Goal: Find specific page/section: Find specific page/section

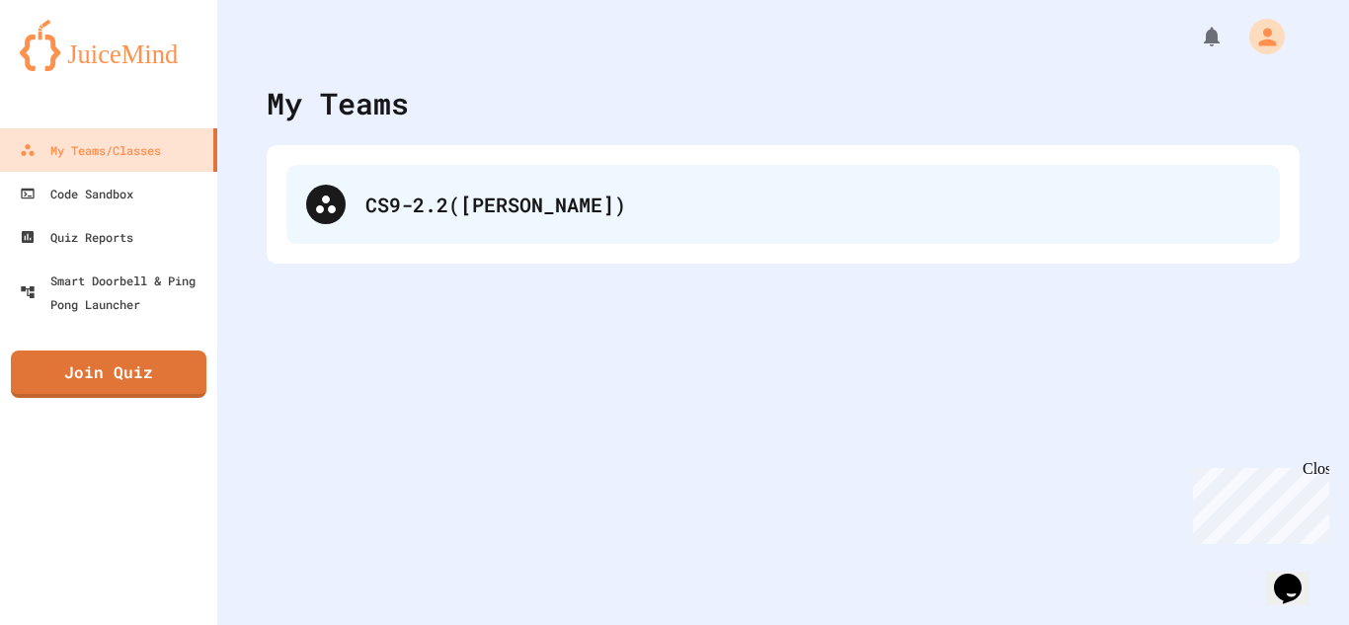
click at [738, 202] on div "CS9-2.2([PERSON_NAME])" at bounding box center [812, 205] width 895 height 30
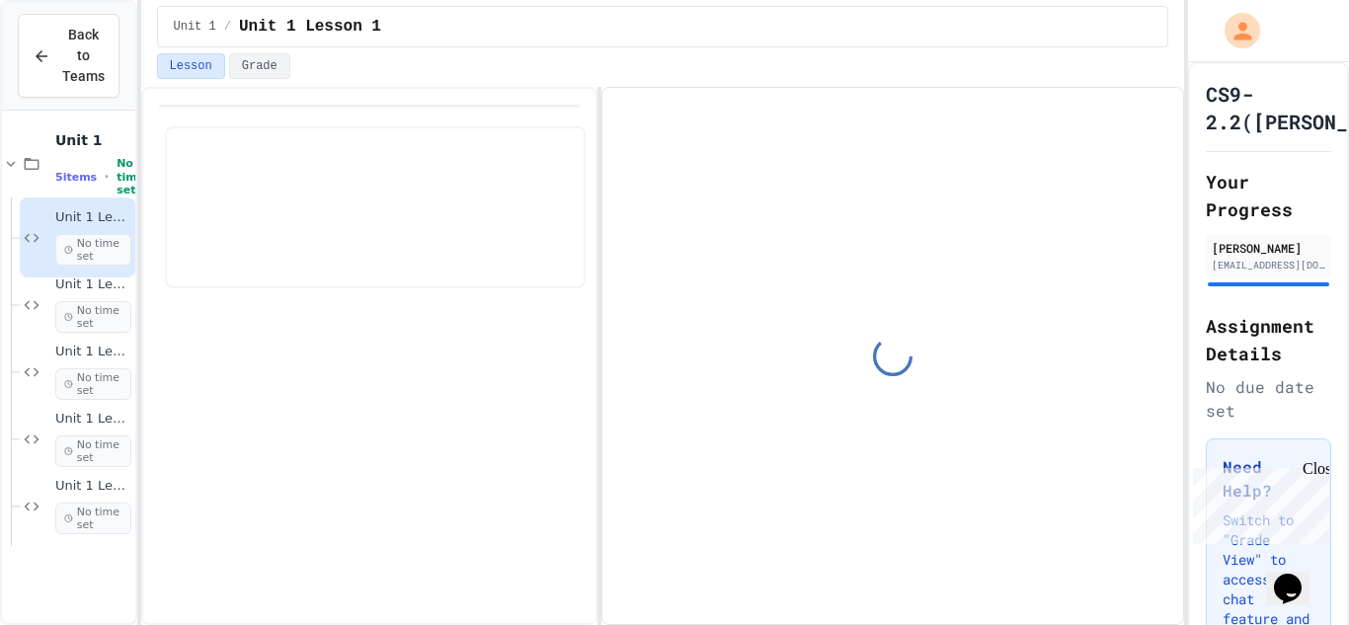
click at [94, 254] on span "No time set" at bounding box center [93, 250] width 76 height 32
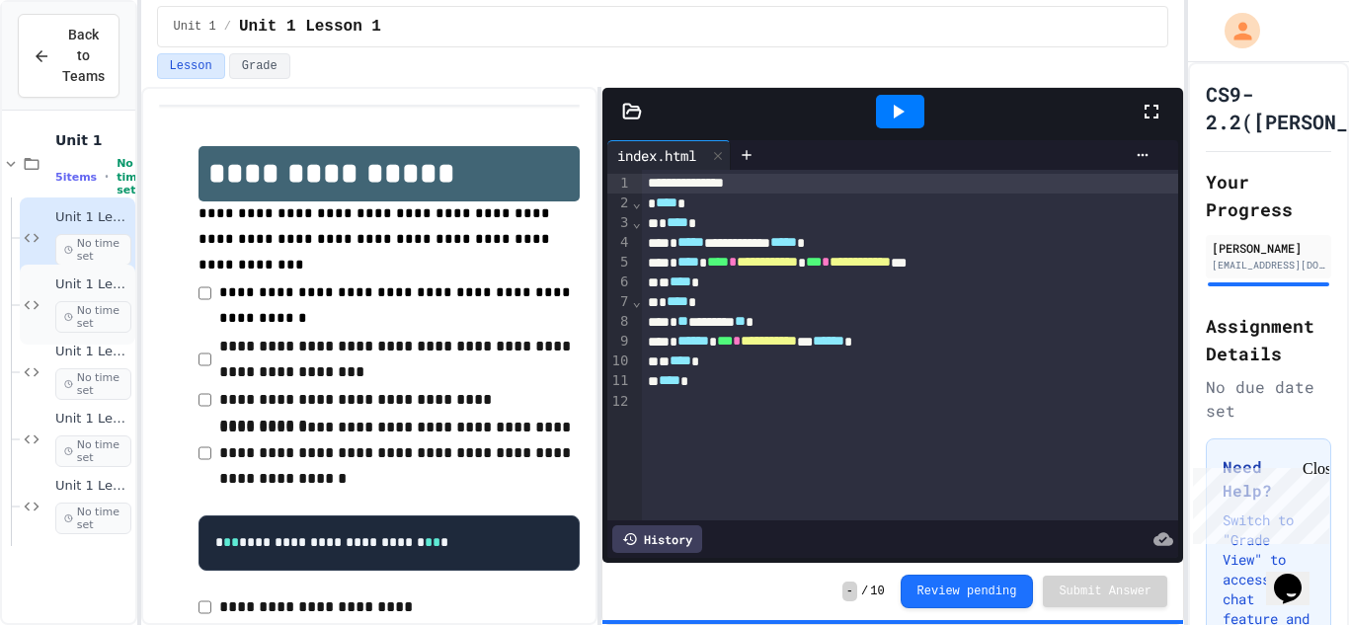
click at [101, 310] on span "No time set" at bounding box center [93, 317] width 76 height 32
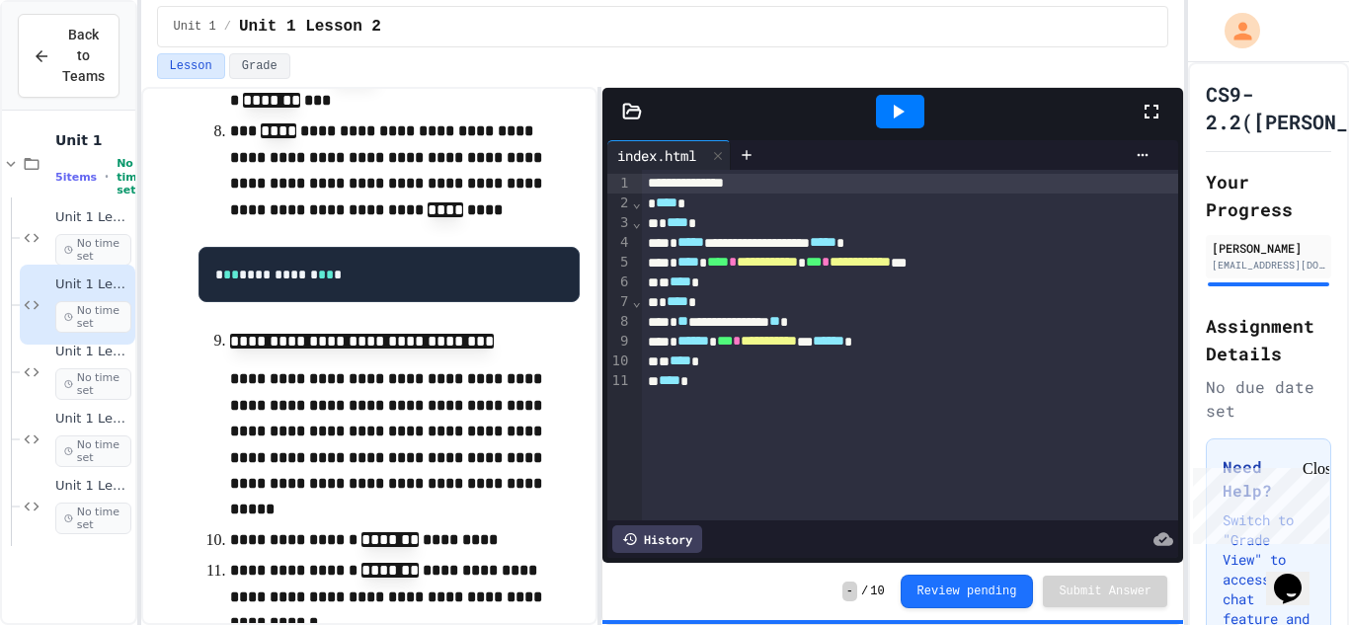
scroll to position [2038, 0]
